Goal: Communication & Community: Answer question/provide support

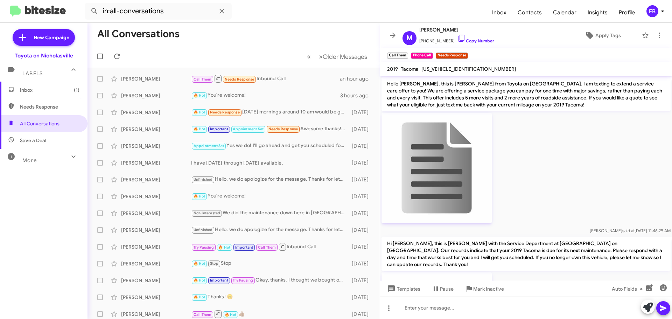
scroll to position [1310, 0]
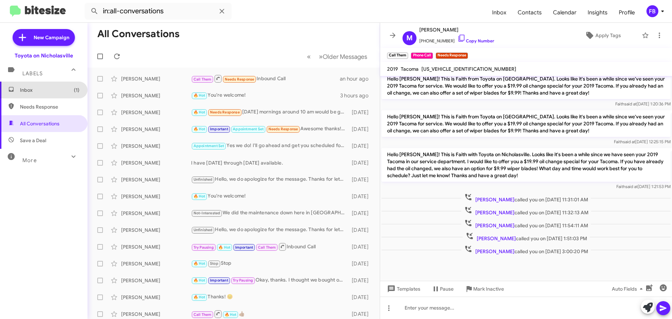
click at [61, 91] on span "Inbox (1)" at bounding box center [50, 89] width 60 height 7
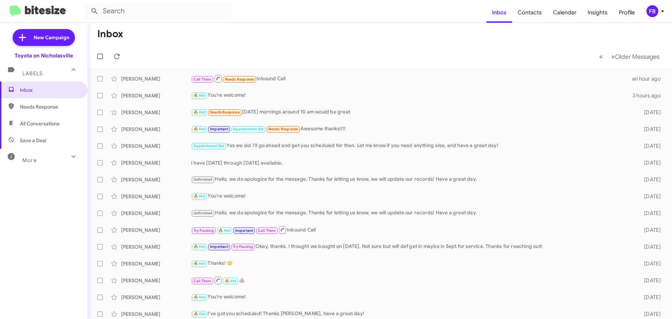
click at [40, 129] on span "All Conversations" at bounding box center [44, 123] width 88 height 17
type input "in:all-conversations"
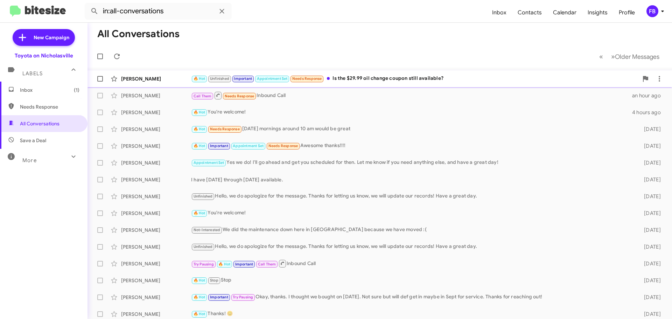
click at [387, 76] on div "🔥 Hot Unfinished Important Appointment Set Needs Response Is the $29.99 oil cha…" at bounding box center [415, 79] width 448 height 8
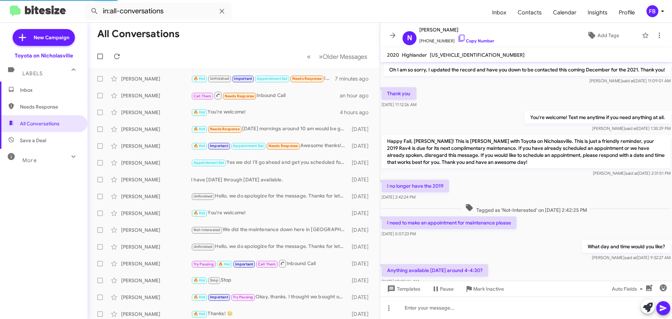
scroll to position [448, 0]
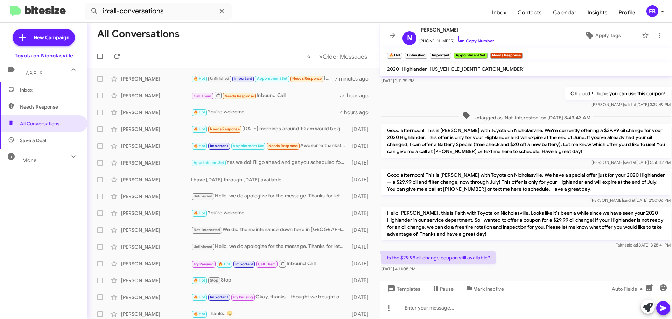
click at [409, 306] on div at bounding box center [526, 308] width 292 height 22
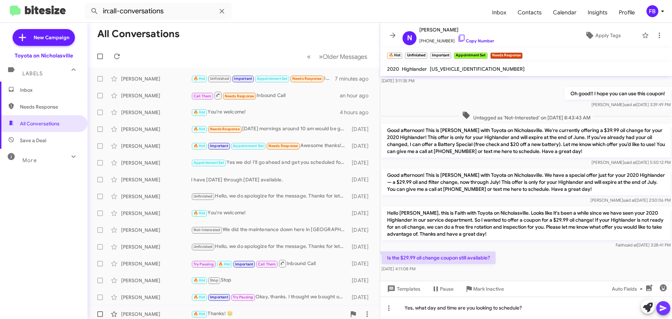
drag, startPoint x: 666, startPoint y: 308, endPoint x: 372, endPoint y: 310, distance: 294.2
click at [665, 308] on icon at bounding box center [663, 308] width 7 height 6
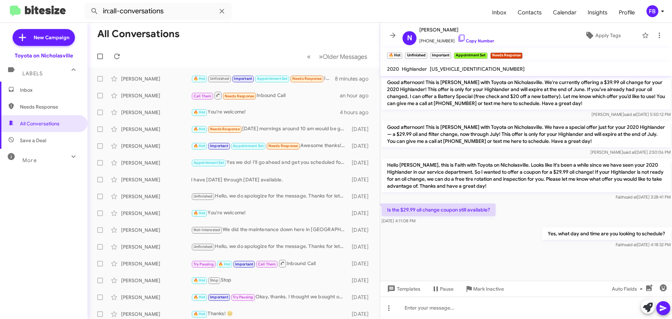
scroll to position [1069, 0]
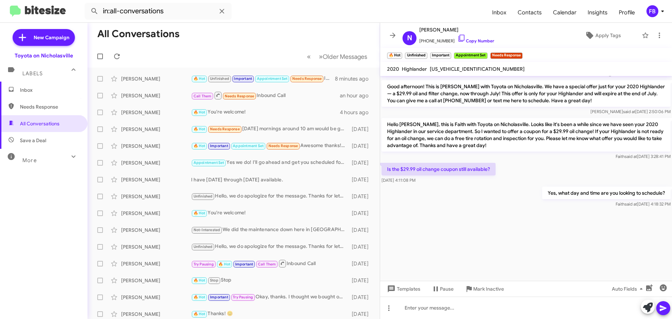
click at [51, 91] on span "Inbox" at bounding box center [50, 89] width 60 height 7
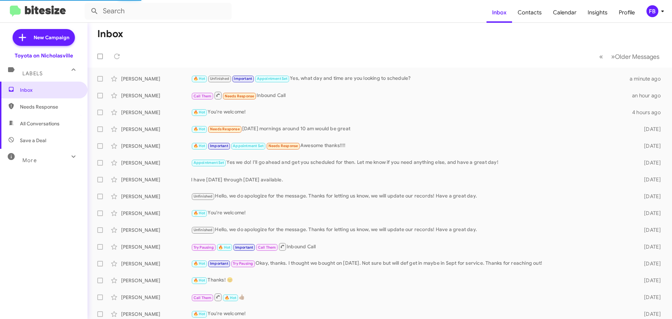
click at [47, 121] on span "All Conversations" at bounding box center [40, 123] width 40 height 7
type input "in:all-conversations"
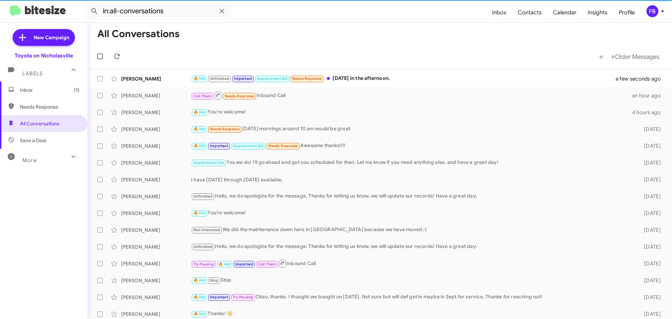
click at [43, 90] on span "Inbox (1)" at bounding box center [50, 89] width 60 height 7
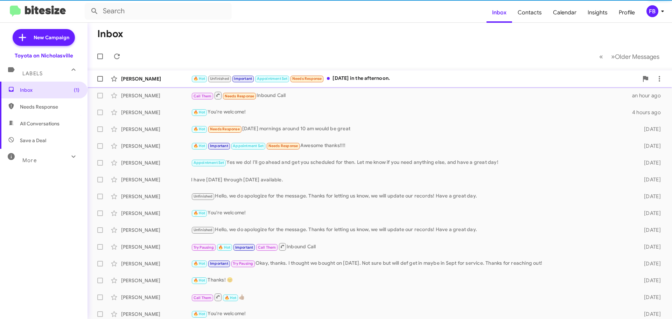
click at [386, 81] on div "🔥 Hot Unfinished Important Appointment Set Needs Response [DATE] in the afterno…" at bounding box center [415, 79] width 448 height 8
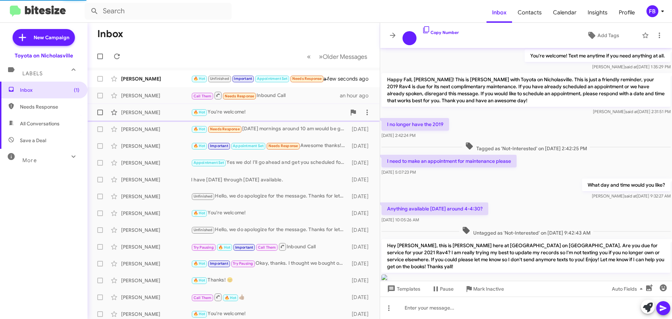
scroll to position [441, 0]
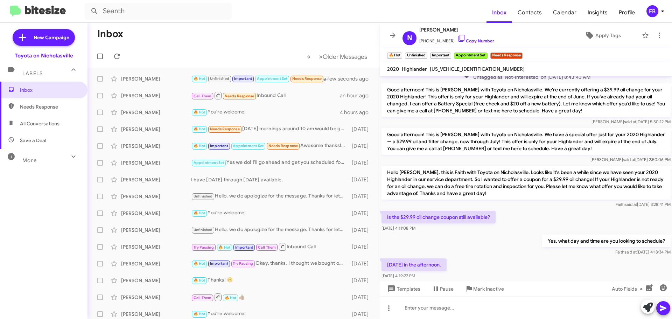
click at [450, 66] on span "[US_VEHICLE_IDENTIFICATION_NUMBER]" at bounding box center [477, 69] width 95 height 6
copy span "[US_VEHICLE_IDENTIFICATION_NUMBER]"
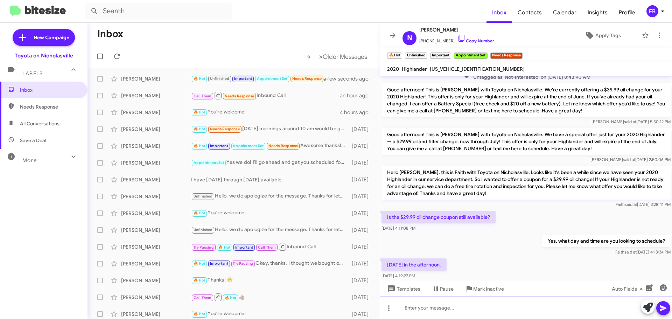
click at [420, 306] on div at bounding box center [526, 308] width 292 height 22
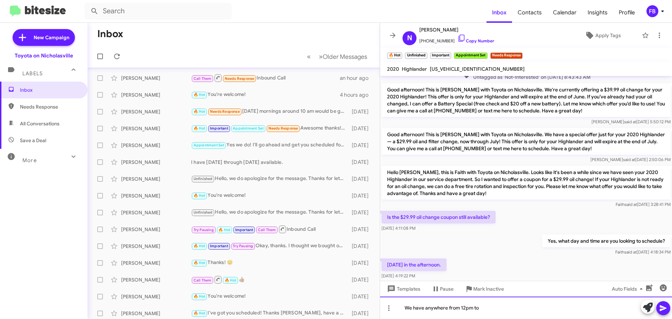
scroll to position [58, 0]
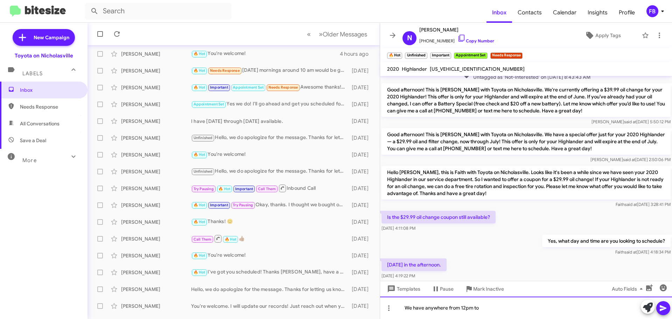
click at [503, 308] on div "We have anywhere from 12pm to" at bounding box center [526, 308] width 292 height 22
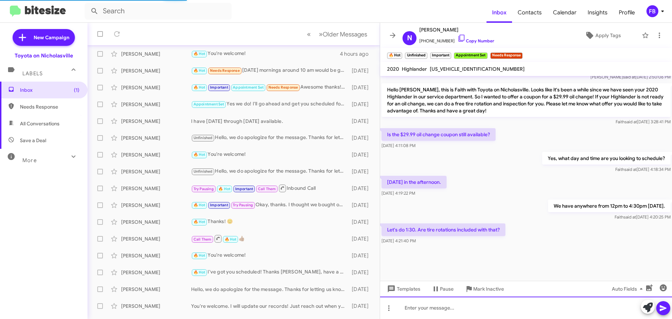
scroll to position [448, 0]
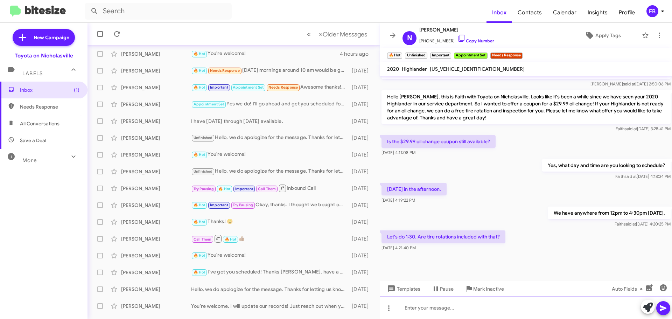
drag, startPoint x: 426, startPoint y: 308, endPoint x: 423, endPoint y: 298, distance: 10.4
click at [425, 306] on div at bounding box center [526, 308] width 292 height 22
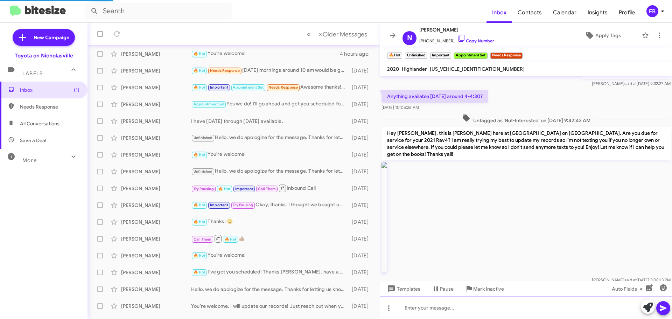
scroll to position [459, 0]
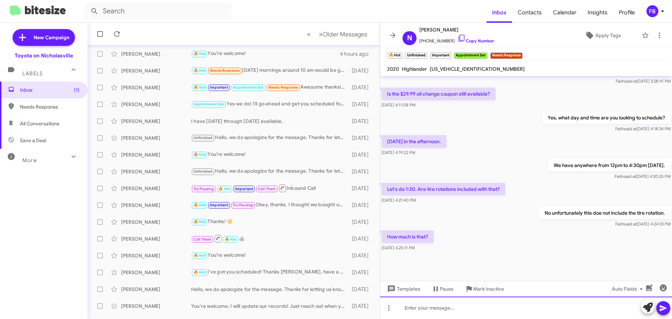
click at [414, 309] on div at bounding box center [526, 308] width 292 height 22
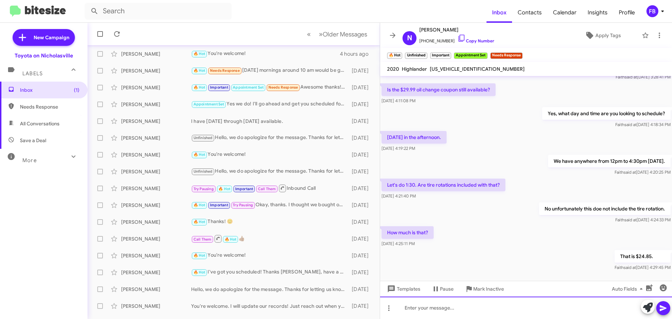
scroll to position [1034, 0]
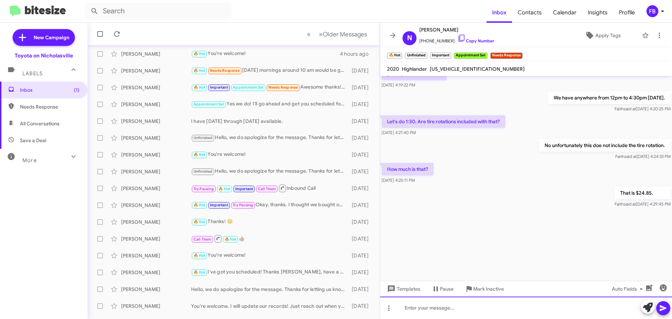
click at [447, 308] on div at bounding box center [526, 308] width 292 height 22
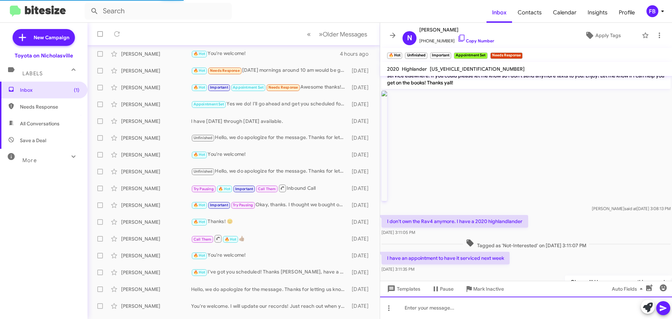
scroll to position [459, 0]
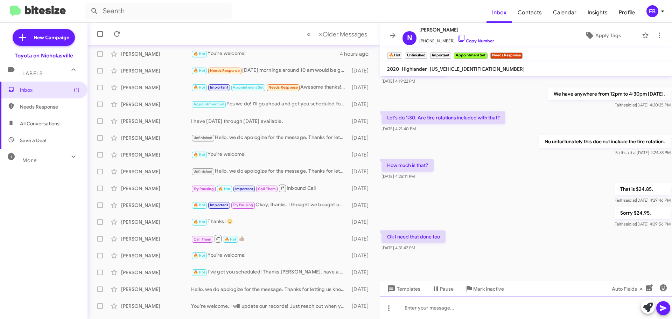
drag, startPoint x: 424, startPoint y: 307, endPoint x: 431, endPoint y: 302, distance: 8.5
click at [430, 303] on div at bounding box center [526, 308] width 292 height 22
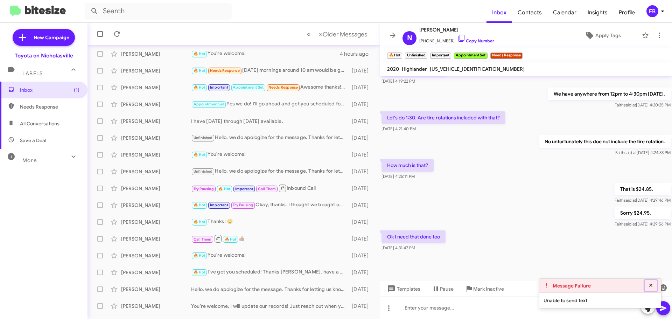
drag, startPoint x: 650, startPoint y: 285, endPoint x: 633, endPoint y: 278, distance: 18.9
click at [650, 285] on icon at bounding box center [651, 285] width 6 height 5
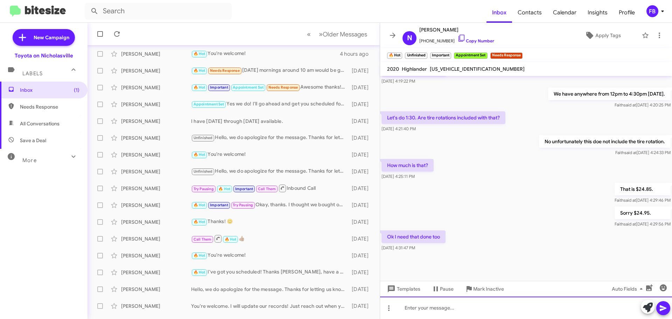
click at [412, 311] on div at bounding box center [526, 308] width 292 height 22
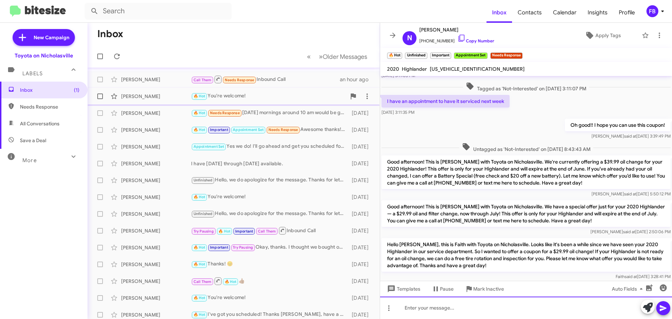
scroll to position [0, 0]
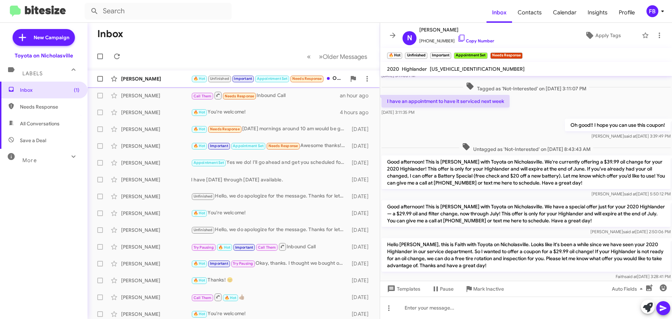
click at [159, 75] on div "[PERSON_NAME]" at bounding box center [156, 78] width 70 height 7
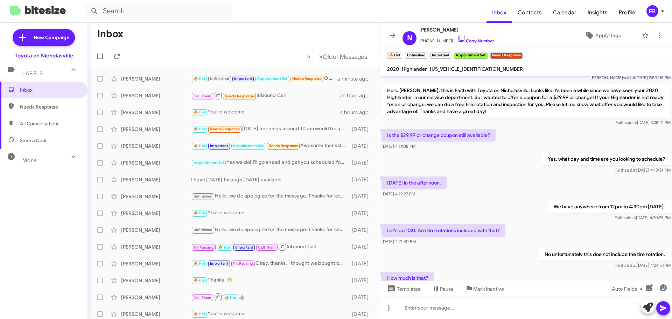
scroll to position [1281, 0]
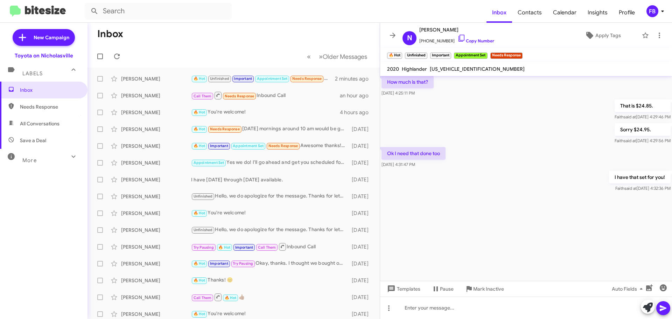
click at [40, 137] on span "Save a Deal" at bounding box center [33, 140] width 26 height 7
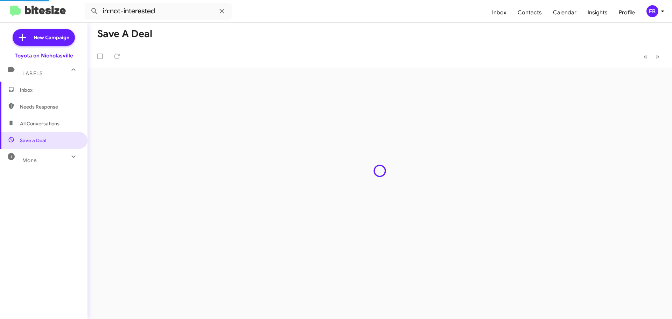
click at [58, 124] on span "All Conversations" at bounding box center [40, 123] width 40 height 7
type input "in:all-conversations"
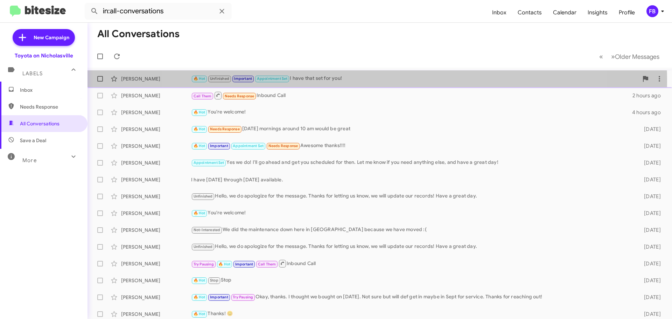
click at [370, 81] on div "🔥 Hot Unfinished Important Appointment Set I have that set for you!" at bounding box center [415, 79] width 448 height 8
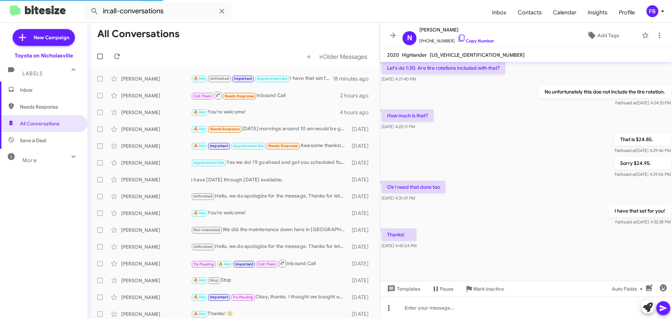
scroll to position [327, 0]
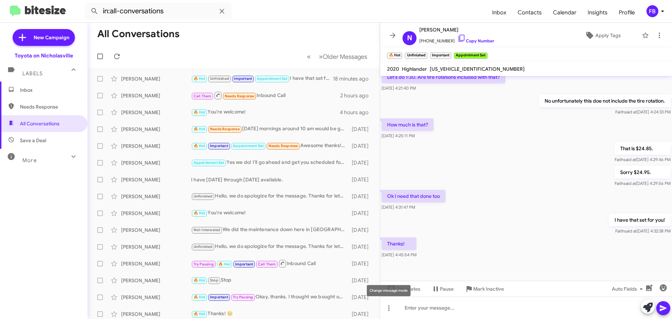
click at [400, 286] on div "Change message mode" at bounding box center [389, 290] width 44 height 11
click at [408, 292] on span "Templates" at bounding box center [403, 289] width 35 height 13
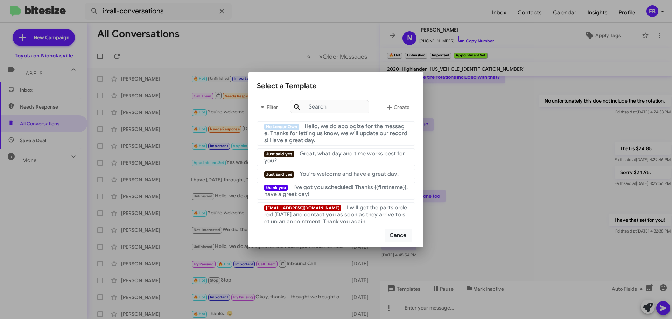
click at [380, 168] on mat-list "Just said yes You're welcome and have a great day!" at bounding box center [336, 172] width 158 height 13
click at [379, 175] on span "You're welcome and have a great day!" at bounding box center [349, 174] width 99 height 7
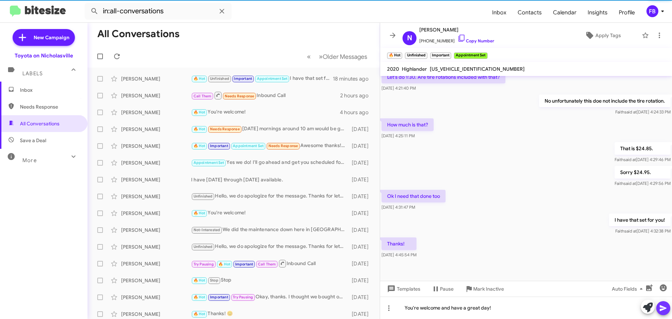
click at [667, 310] on icon at bounding box center [663, 308] width 8 height 8
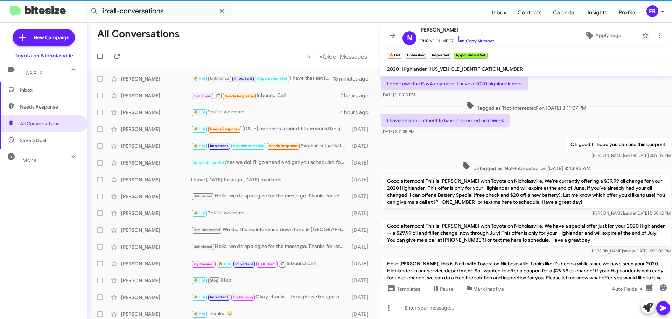
scroll to position [35, 0]
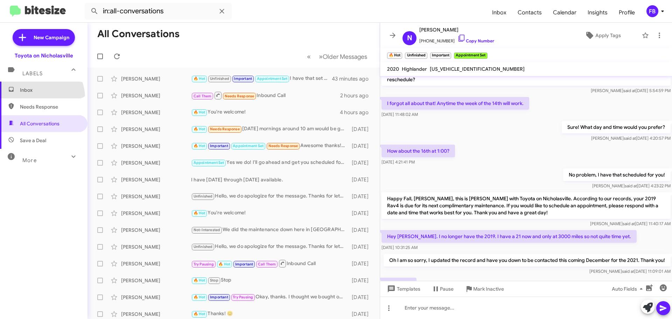
click at [40, 97] on span "Inbox" at bounding box center [44, 90] width 88 height 17
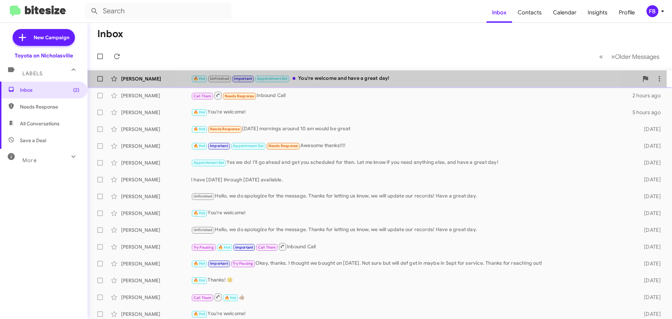
click at [377, 79] on div "🔥 Hot Unfinished Important Appointment Set You're welcome and have a great day!" at bounding box center [415, 79] width 448 height 8
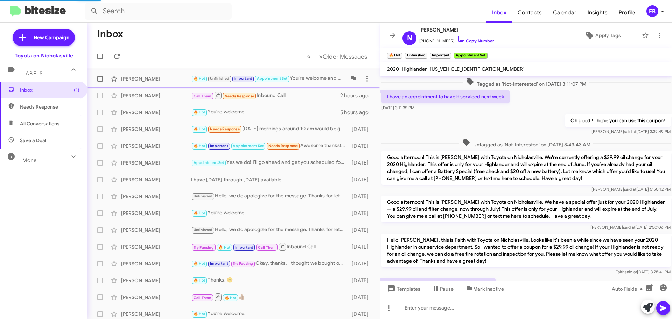
scroll to position [327, 0]
